Goal: Answer question/provide support

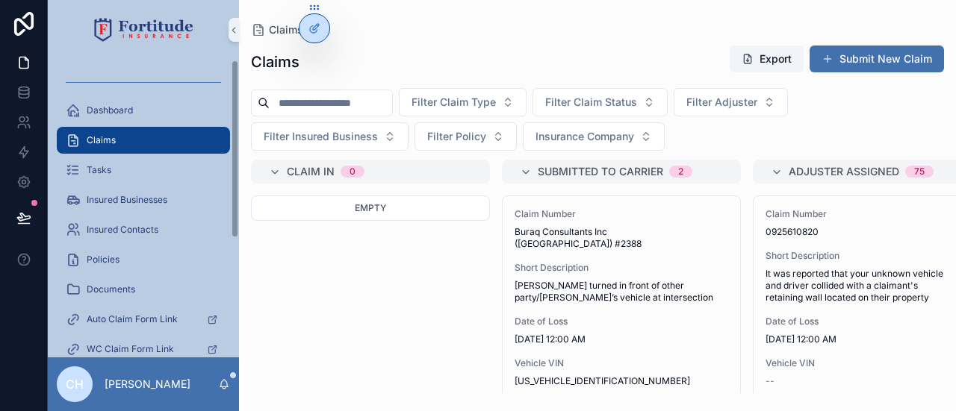
click at [306, 103] on input "scrollable content" at bounding box center [331, 103] width 122 height 21
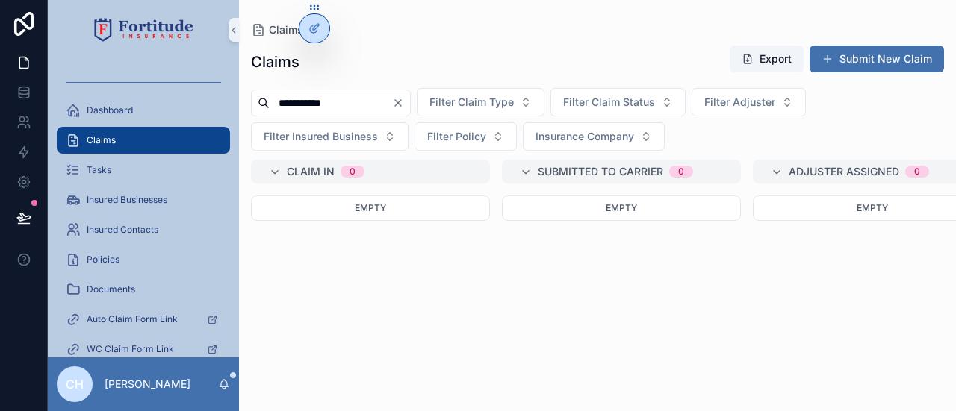
type input "**********"
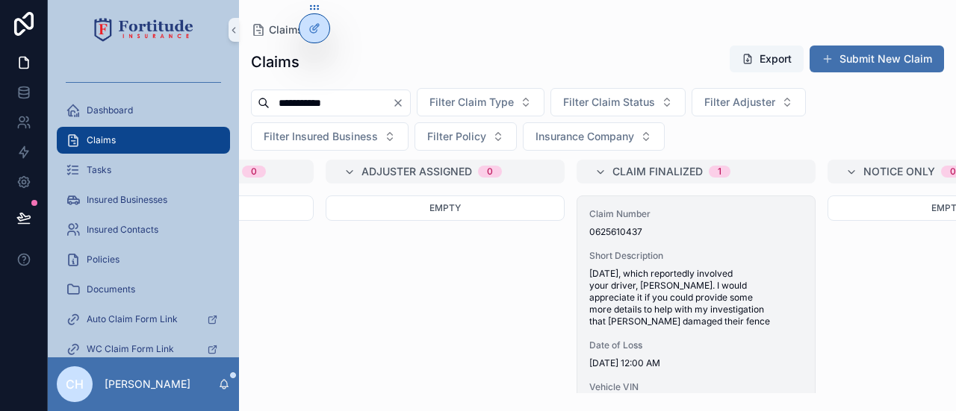
scroll to position [0, 442]
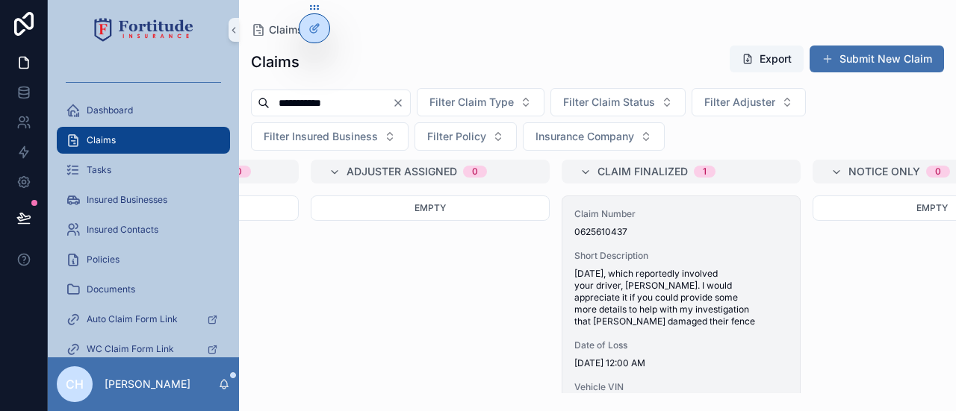
click at [715, 237] on div "Claim Number 0625610437 Short Description [DATE], which reportedly involved you…" at bounding box center [680, 415] width 237 height 438
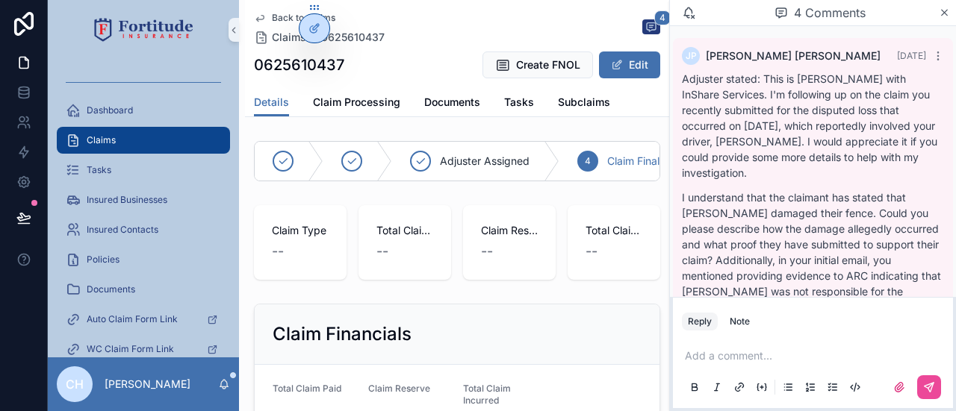
scroll to position [1095, 0]
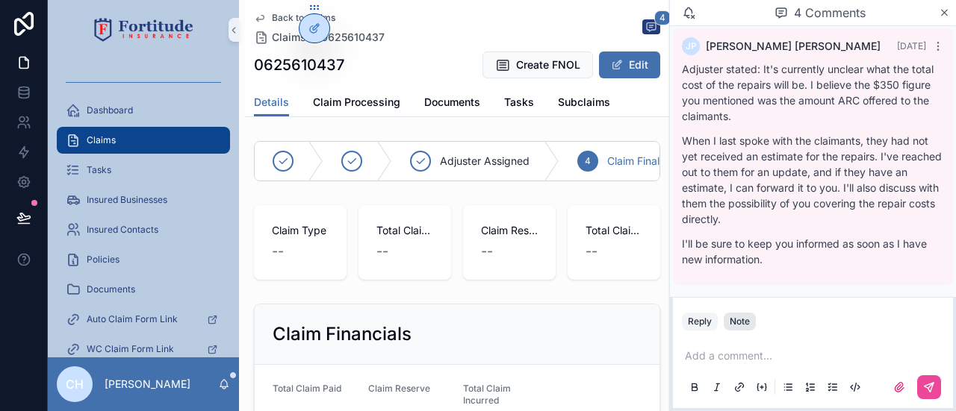
click at [742, 320] on div "Note" at bounding box center [739, 322] width 20 height 12
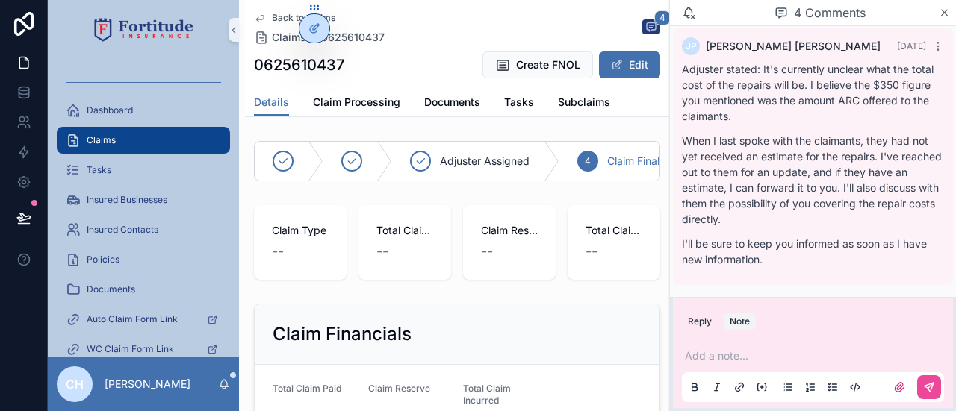
click at [738, 360] on p "scrollable content" at bounding box center [816, 356] width 262 height 15
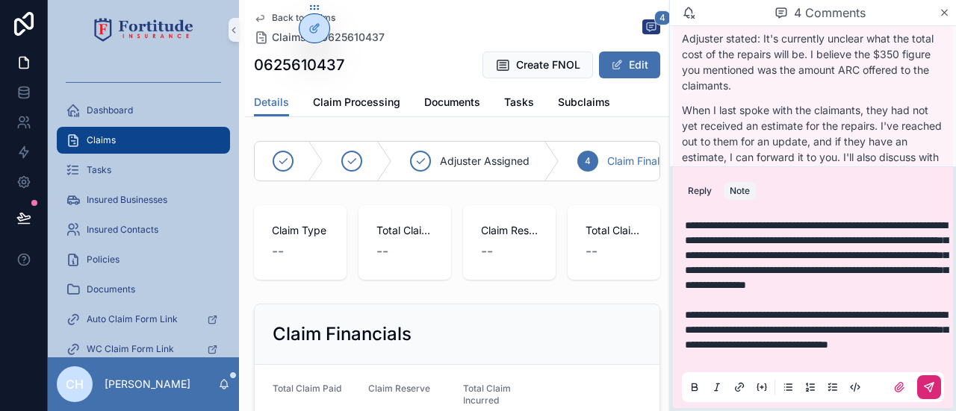
click at [923, 388] on icon "scrollable content" at bounding box center [929, 388] width 12 height 12
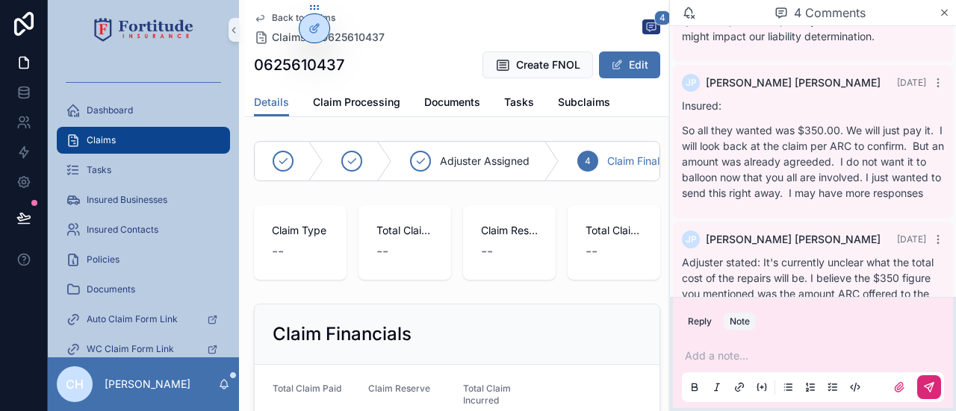
scroll to position [224, 0]
